Goal: Task Accomplishment & Management: Complete application form

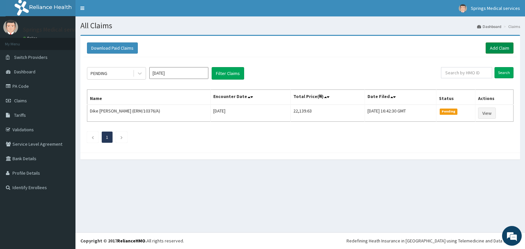
click at [495, 46] on link "Add Claim" at bounding box center [500, 47] width 28 height 11
click at [503, 47] on link "Add Claim" at bounding box center [500, 47] width 28 height 11
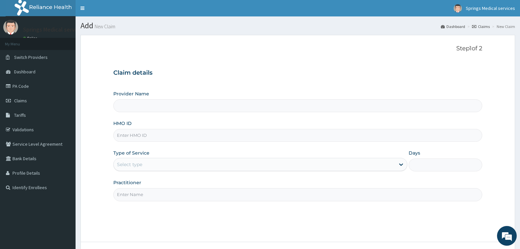
click at [125, 136] on input "HMO ID" at bounding box center [297, 135] width 369 height 13
type input "Springs Medical Services Portharcourt"
paste input "TIP/10031/A"
type input "TIP/10031/A"
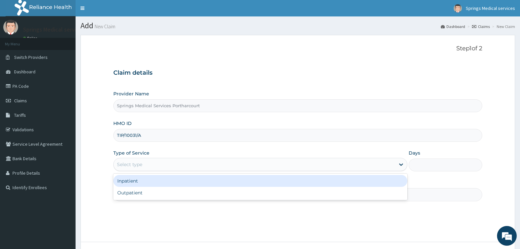
click at [120, 162] on div "Select type" at bounding box center [129, 164] width 25 height 7
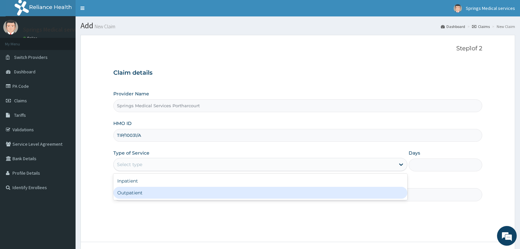
click at [128, 192] on div "Outpatient" at bounding box center [260, 193] width 294 height 12
type input "1"
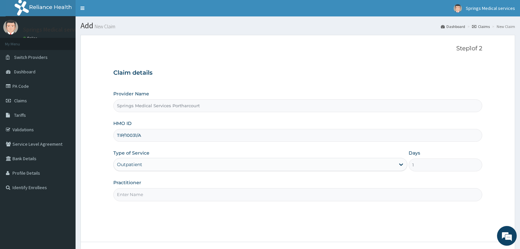
click at [131, 191] on input "Practitioner" at bounding box center [297, 194] width 369 height 13
type input "DR [PERSON_NAME]"
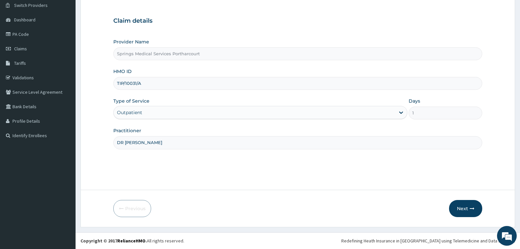
drag, startPoint x: 459, startPoint y: 207, endPoint x: 340, endPoint y: 0, distance: 239.2
click at [459, 207] on button "Next" at bounding box center [465, 208] width 33 height 17
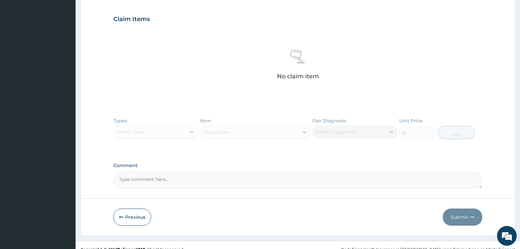
scroll to position [216, 0]
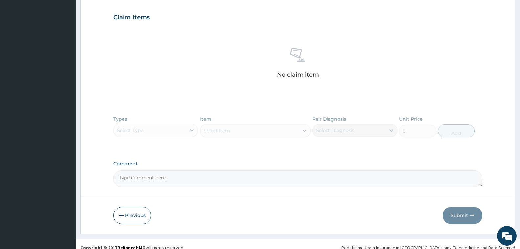
click at [143, 183] on textarea "Comment" at bounding box center [297, 178] width 369 height 16
paste textarea "PA/E648CF"
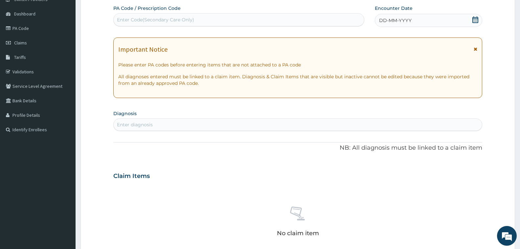
scroll to position [0, 0]
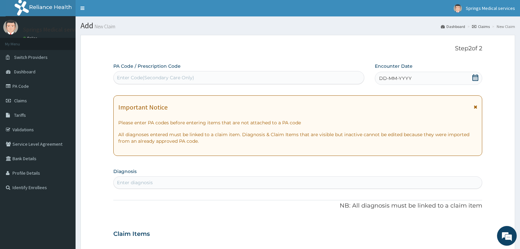
type textarea "PA/E648CF"
click at [169, 70] on div "PA Code / Prescription Code Enter Code(Secondary Care Only)" at bounding box center [238, 73] width 251 height 21
click at [159, 76] on div "Enter Code(Secondary Care Only)" at bounding box center [155, 77] width 77 height 7
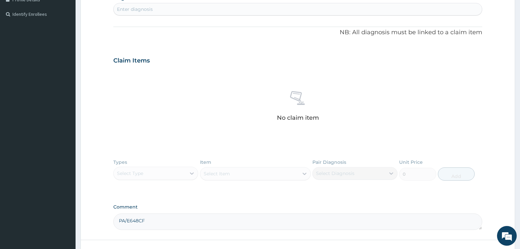
scroll to position [75, 0]
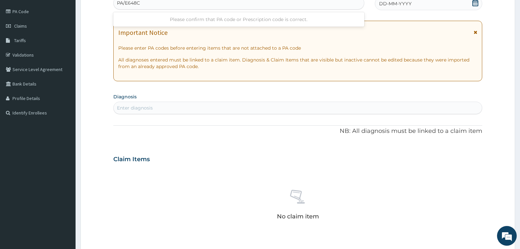
type input "PA/E648CF"
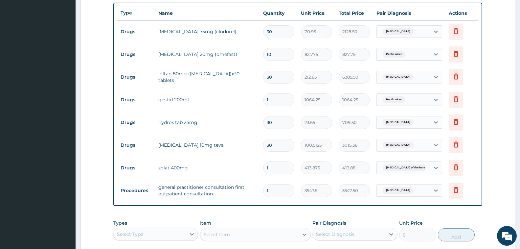
scroll to position [275, 0]
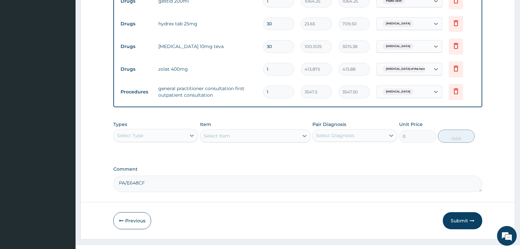
type input "0"
type input "0.00"
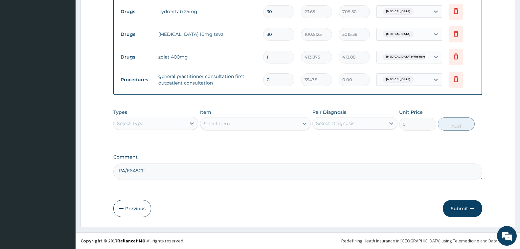
type input "0"
drag, startPoint x: 162, startPoint y: 171, endPoint x: 115, endPoint y: 168, distance: 47.1
click at [123, 170] on textarea "PA/E648CF" at bounding box center [297, 171] width 369 height 16
type textarea "P"
drag, startPoint x: 466, startPoint y: 205, endPoint x: 360, endPoint y: 59, distance: 179.8
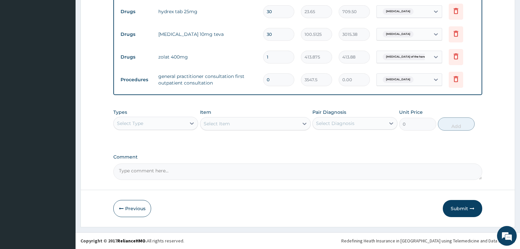
click at [466, 205] on button "Submit" at bounding box center [462, 208] width 39 height 17
